Goal: Use online tool/utility: Utilize a website feature to perform a specific function

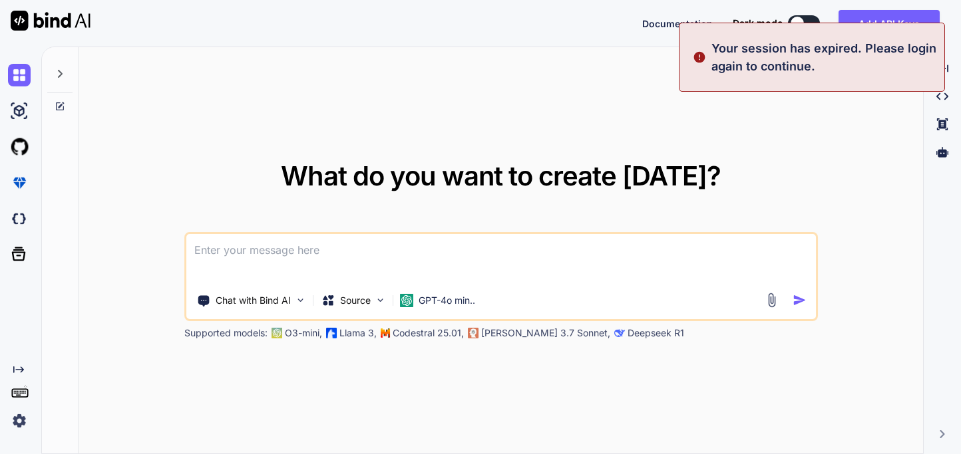
type textarea "x"
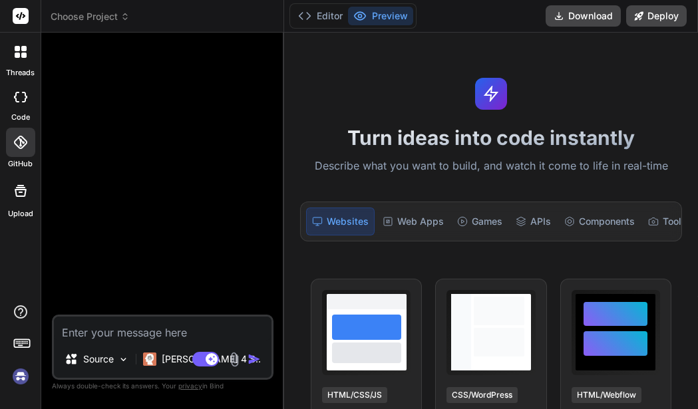
scroll to position [25, 0]
click at [163, 363] on p "Claude 4 S.." at bounding box center [211, 359] width 99 height 13
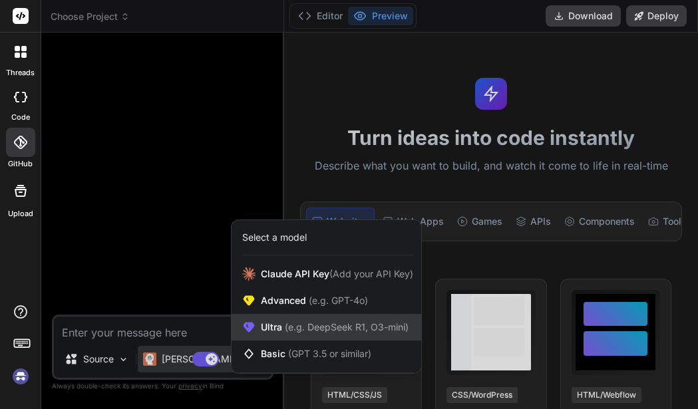
click at [284, 326] on span "(e.g. DeepSeek R1, O3-mini)" at bounding box center [345, 326] width 126 height 11
type textarea "x"
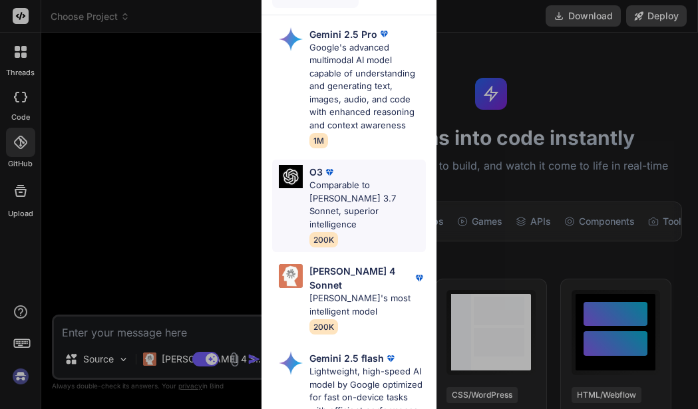
click at [340, 202] on p "Comparable to Claude 3.7 Sonnet, superior intelligence" at bounding box center [367, 205] width 116 height 52
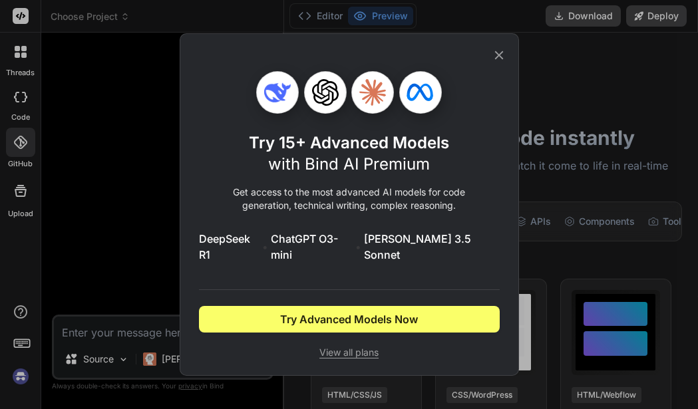
click at [502, 59] on icon at bounding box center [498, 55] width 9 height 9
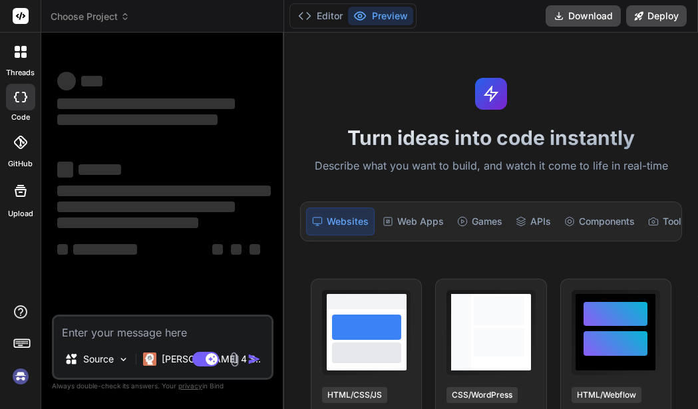
type textarea "x"
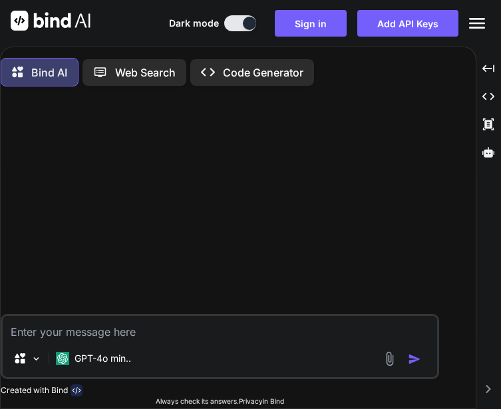
scroll to position [7, 0]
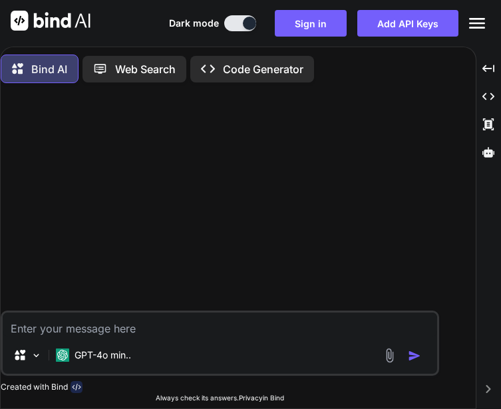
click at [481, 26] on icon "Created with Pixso." at bounding box center [477, 23] width 16 height 16
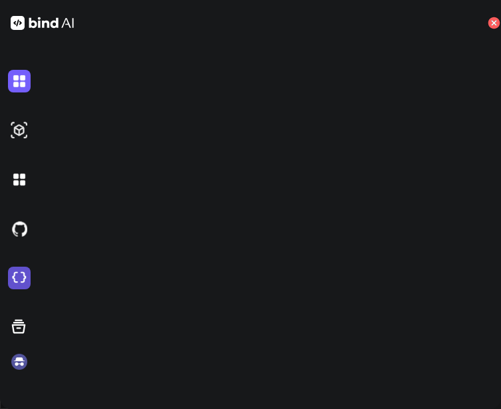
click at [28, 281] on img at bounding box center [19, 278] width 23 height 23
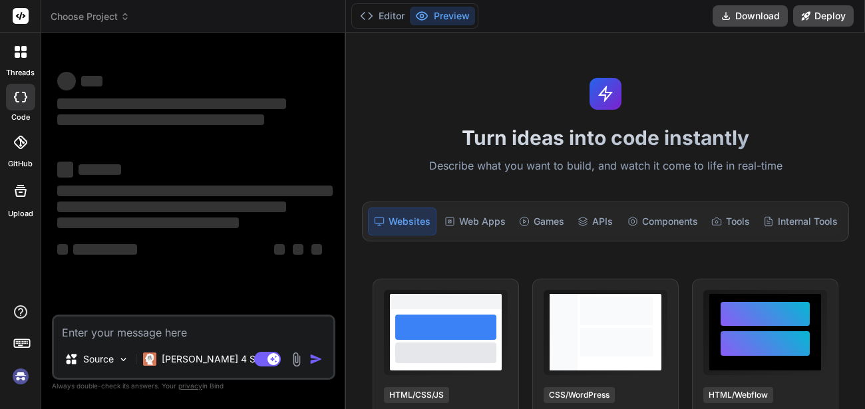
type textarea "x"
